Goal: Information Seeking & Learning: Compare options

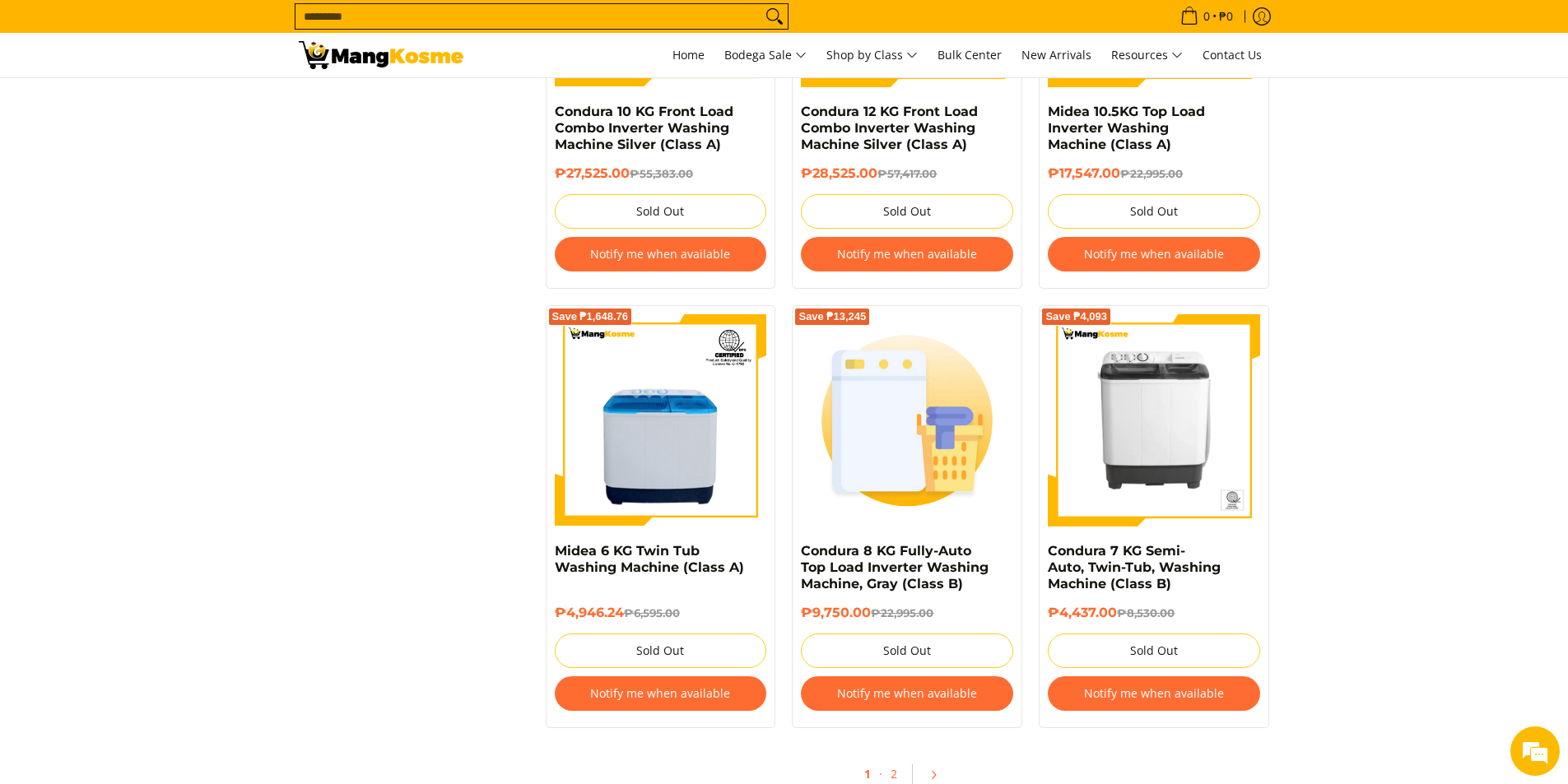
scroll to position [3456, 0]
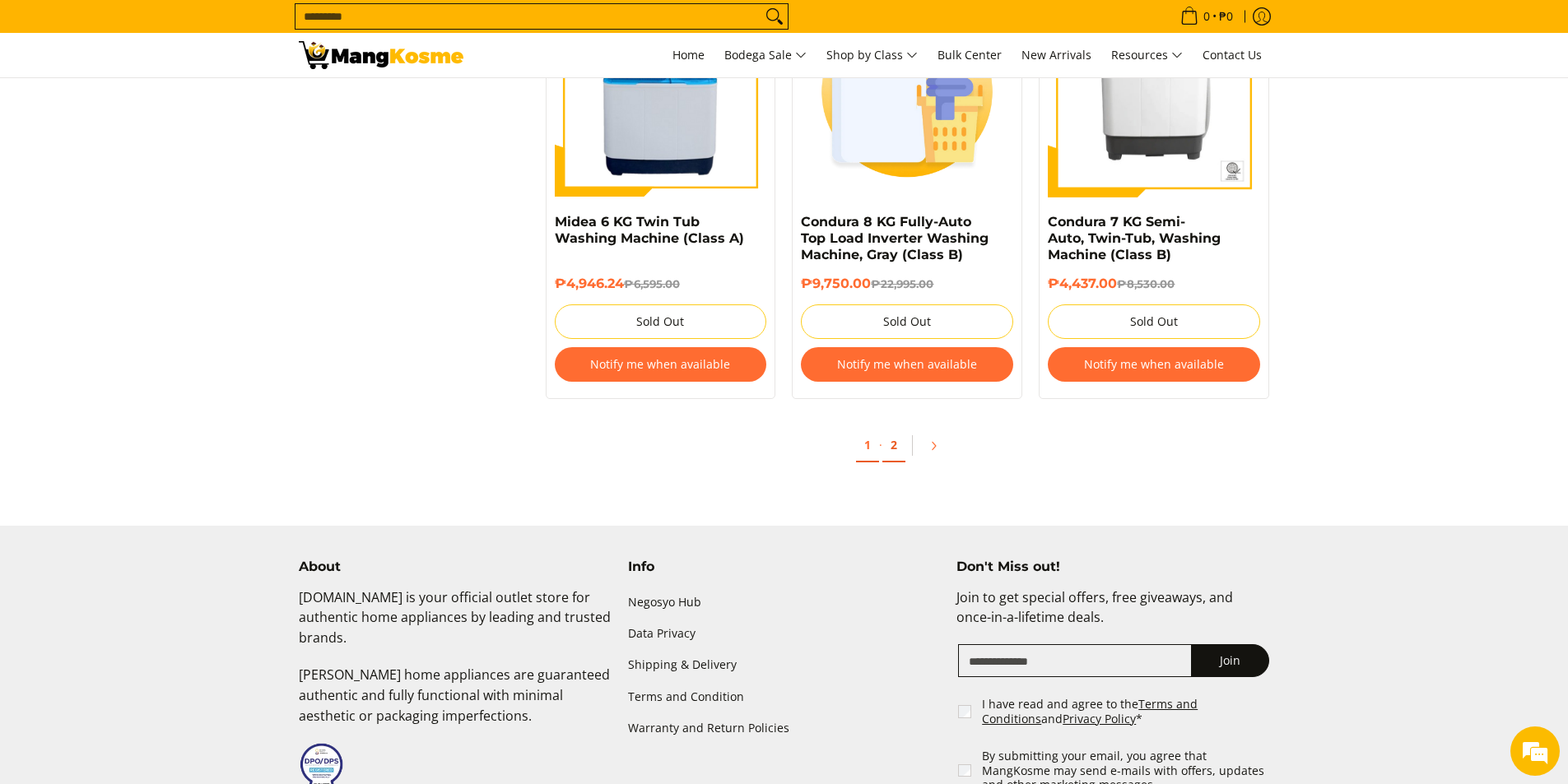
click at [897, 445] on link "2" at bounding box center [893, 446] width 23 height 34
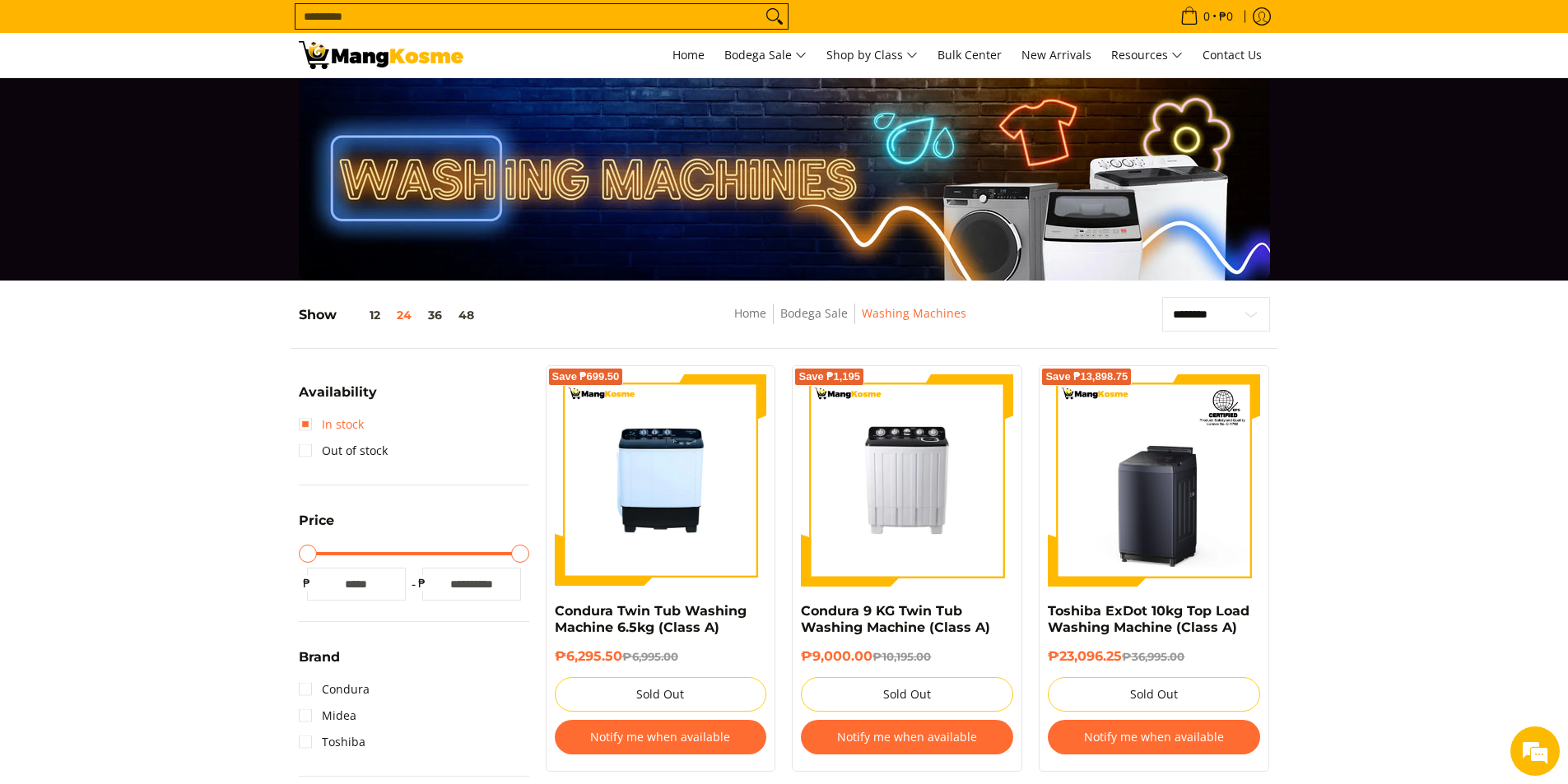
click at [337, 425] on link "In stock" at bounding box center [331, 424] width 65 height 26
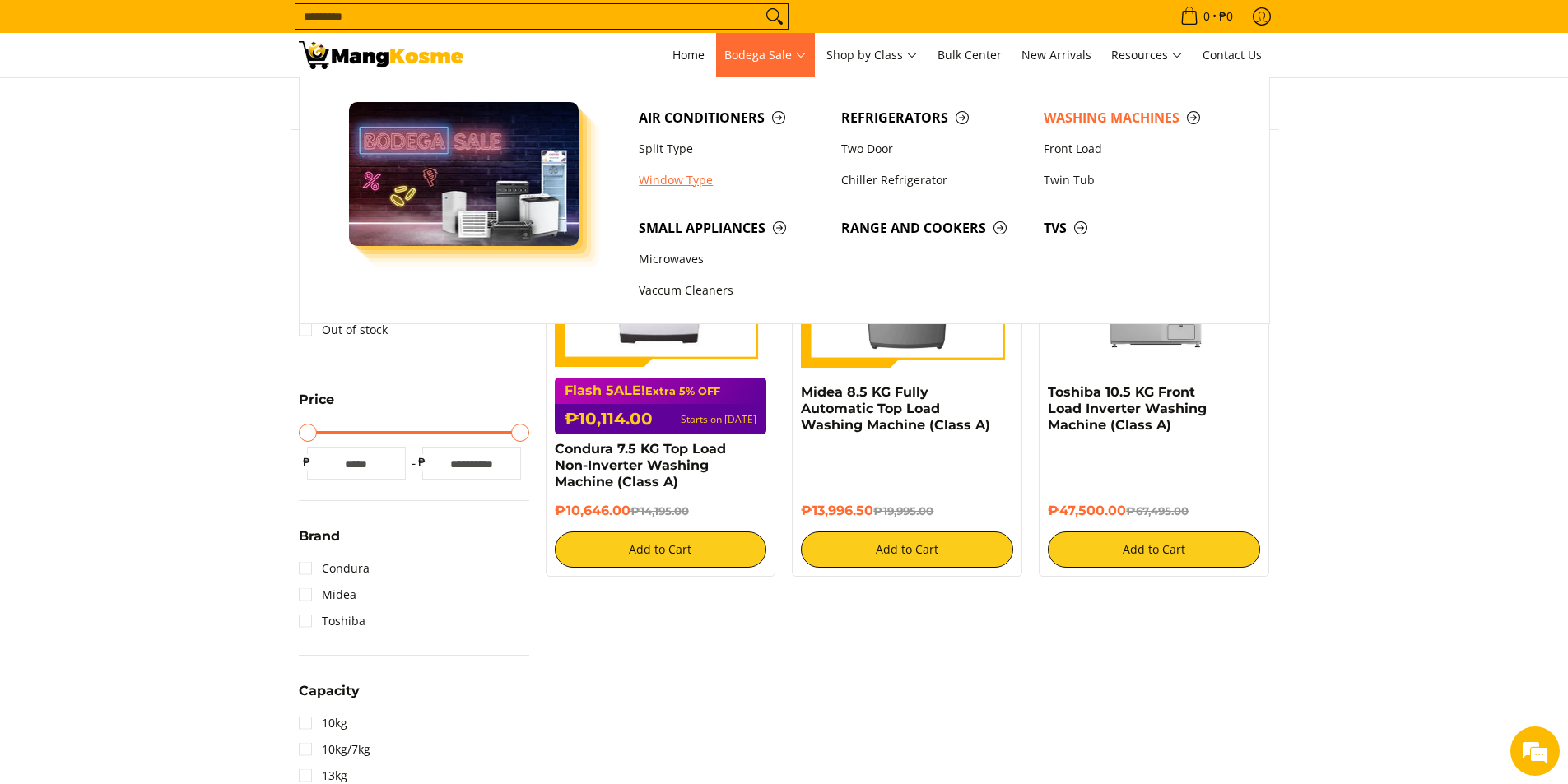
click at [665, 179] on link "Window Type" at bounding box center [731, 180] width 202 height 32
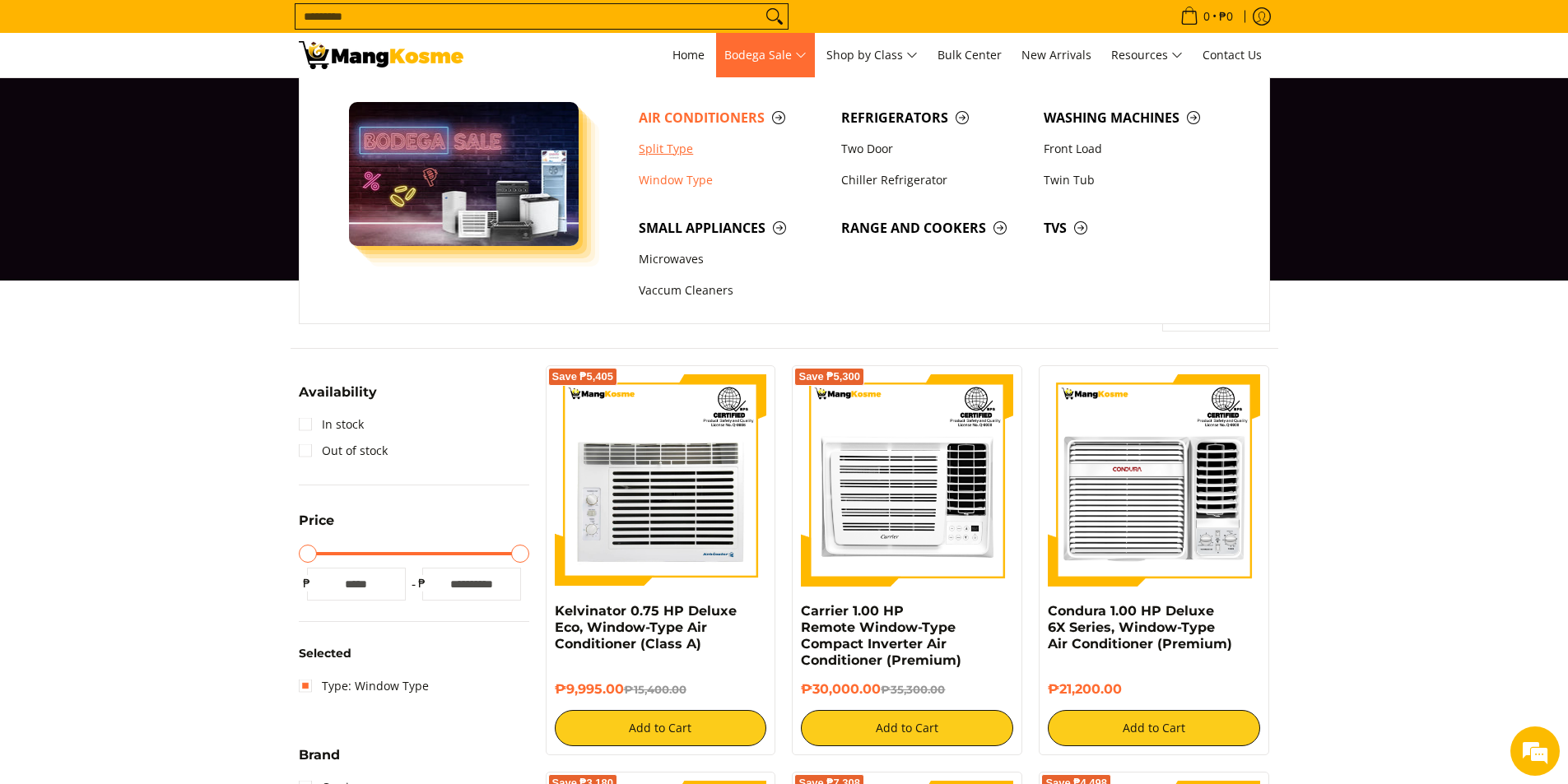
click at [666, 140] on link "Split Type" at bounding box center [731, 149] width 202 height 32
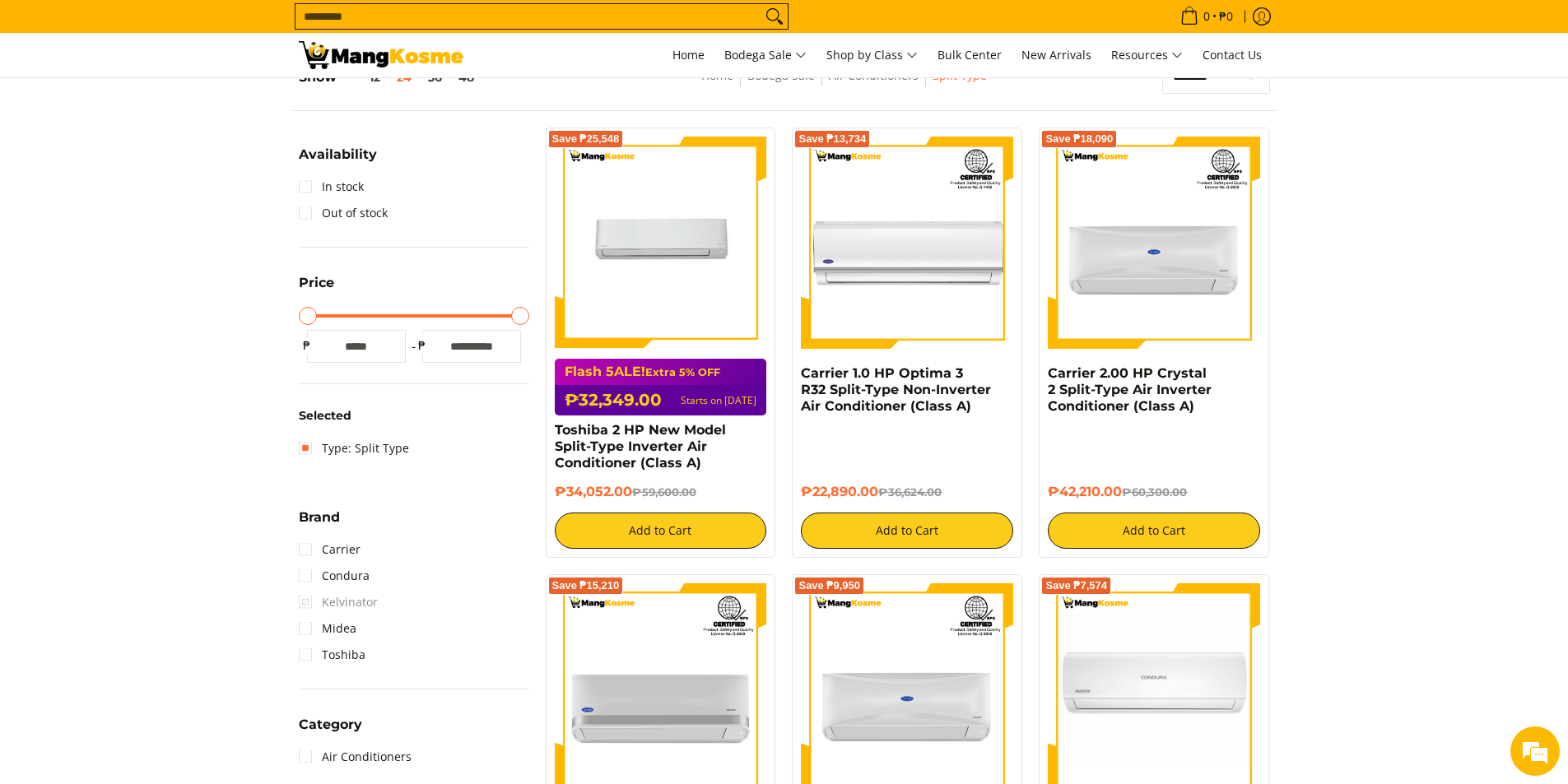
scroll to position [82, 0]
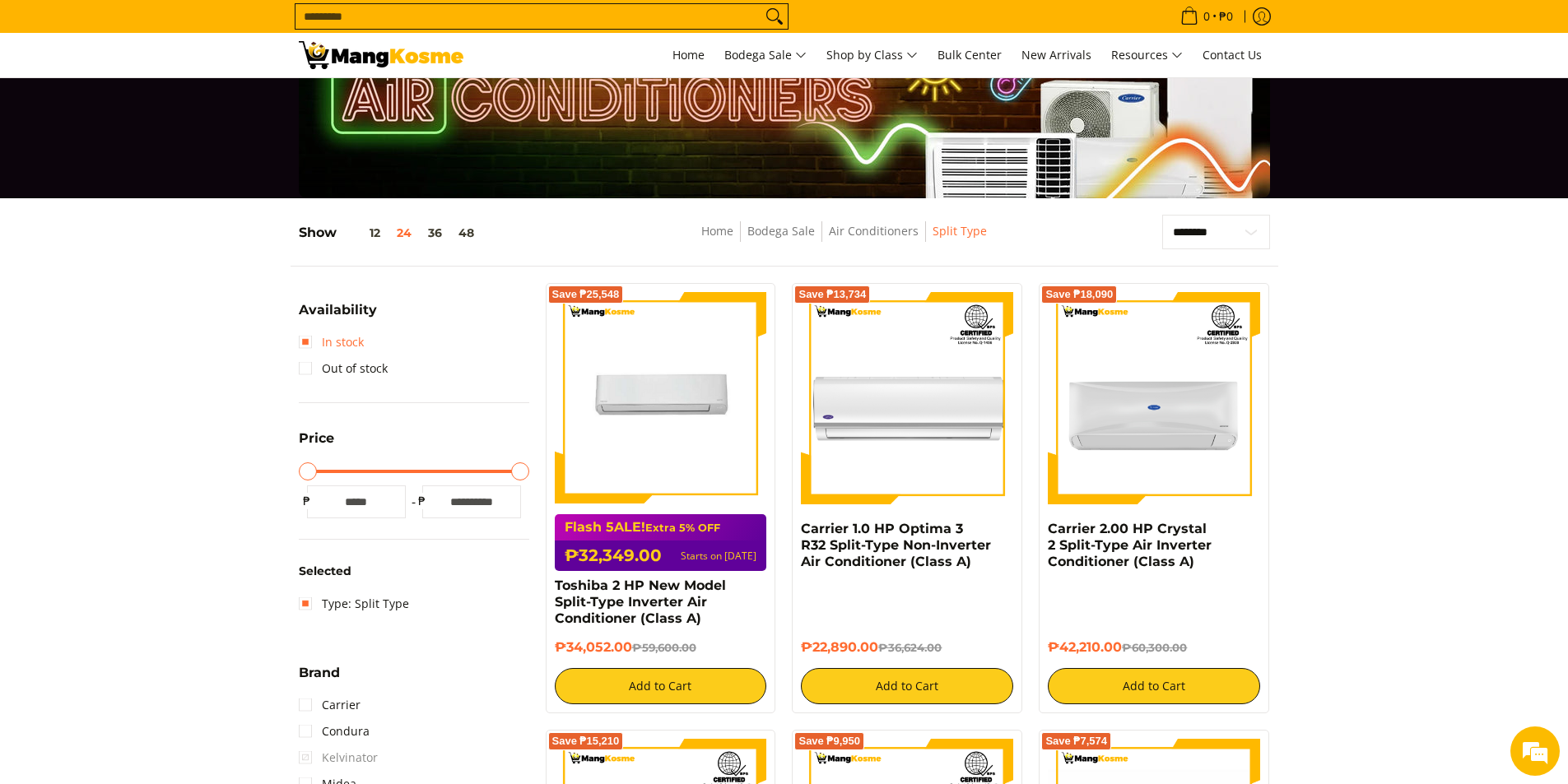
click at [328, 342] on link "In stock" at bounding box center [331, 342] width 65 height 26
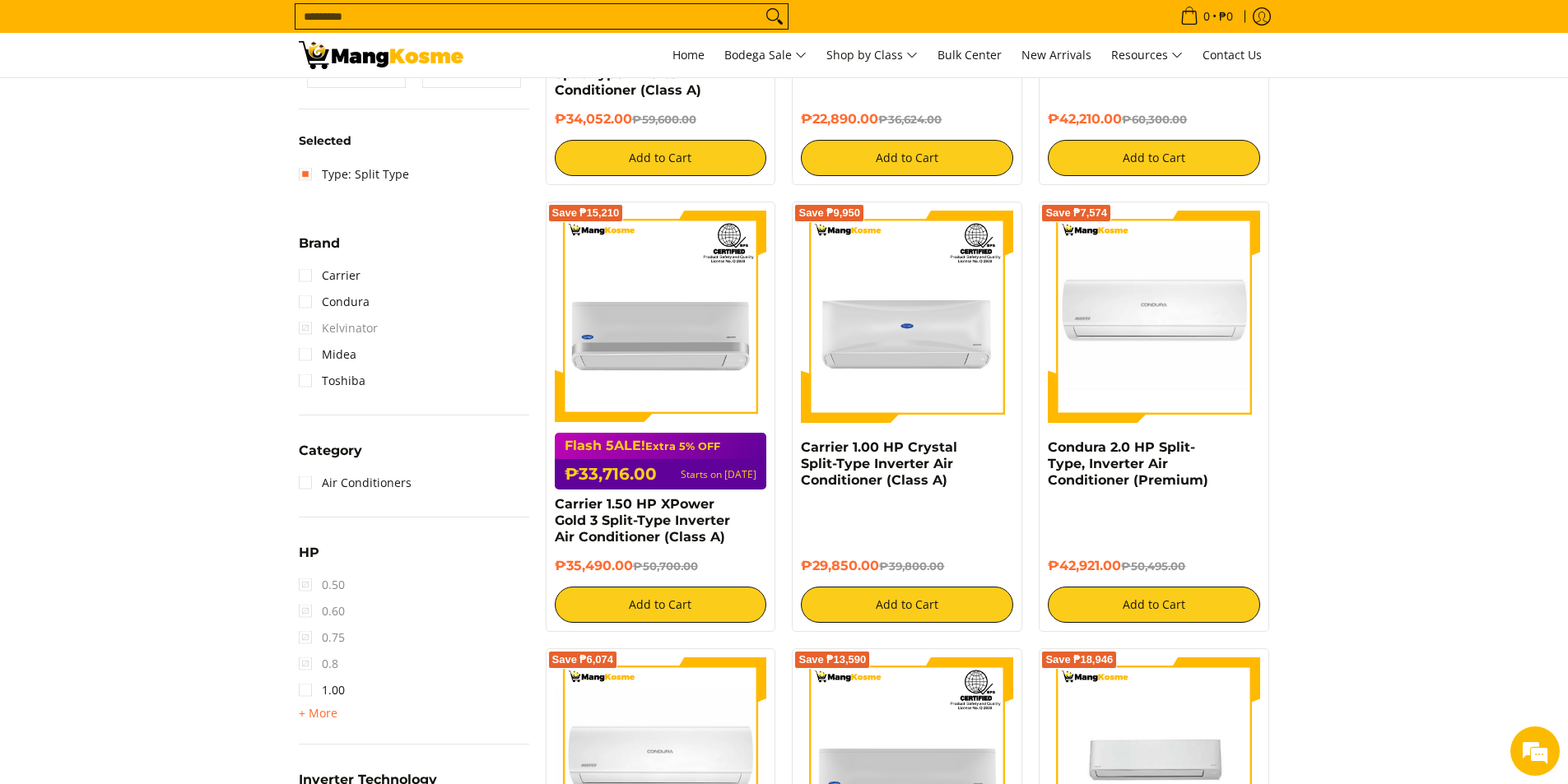
scroll to position [383, 0]
